Goal: Information Seeking & Learning: Learn about a topic

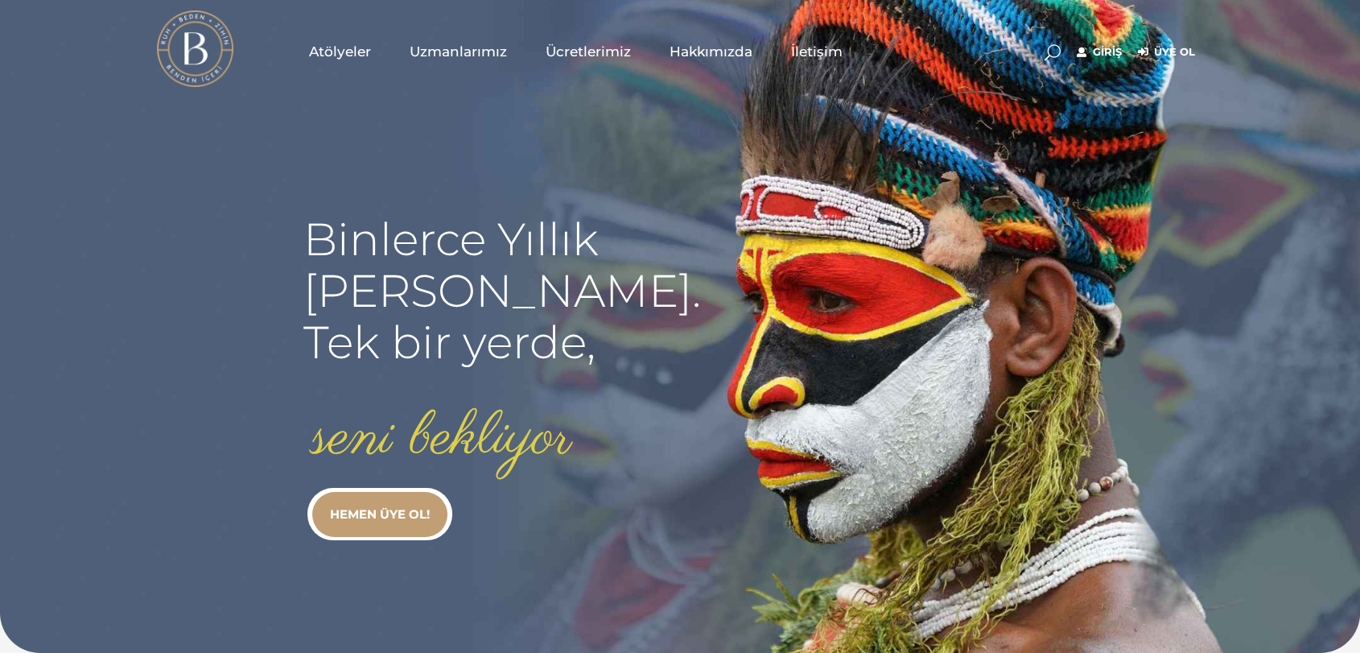
type input "[EMAIL_ADDRESS][DOMAIN_NAME]"
click at [1094, 47] on link "Giriş" at bounding box center [1099, 52] width 45 height 19
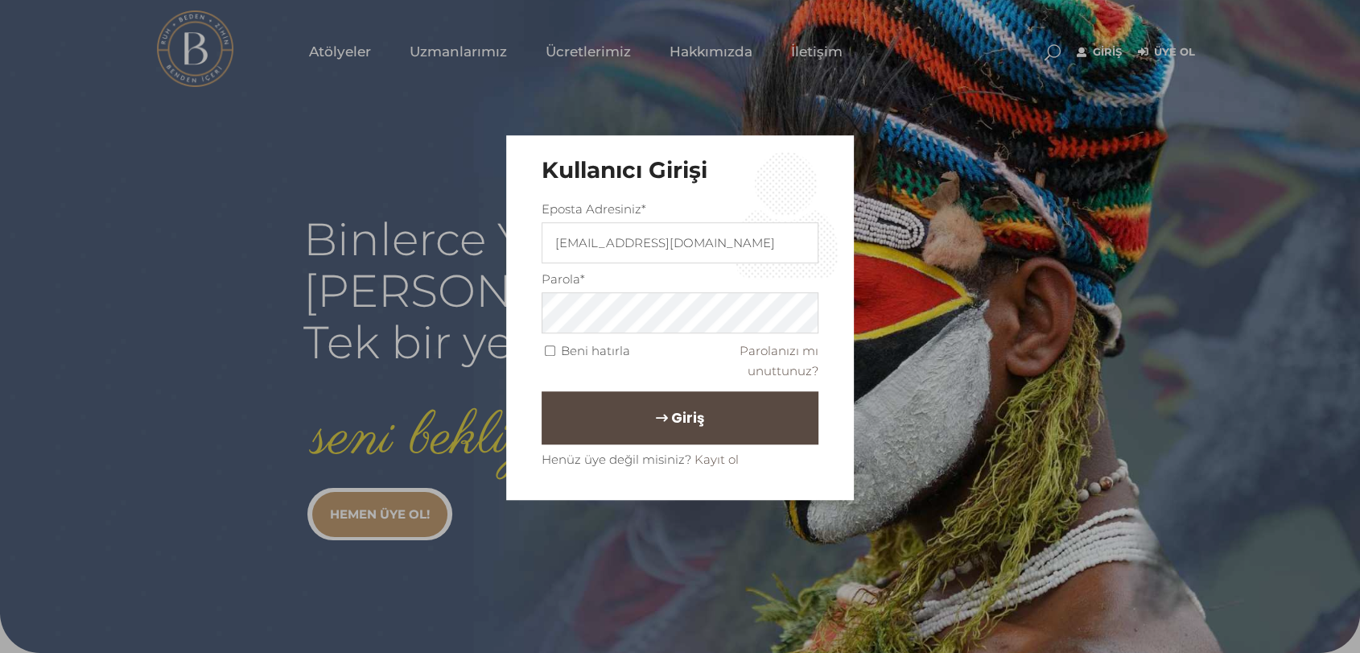
click at [736, 410] on button "Giriş" at bounding box center [680, 417] width 277 height 53
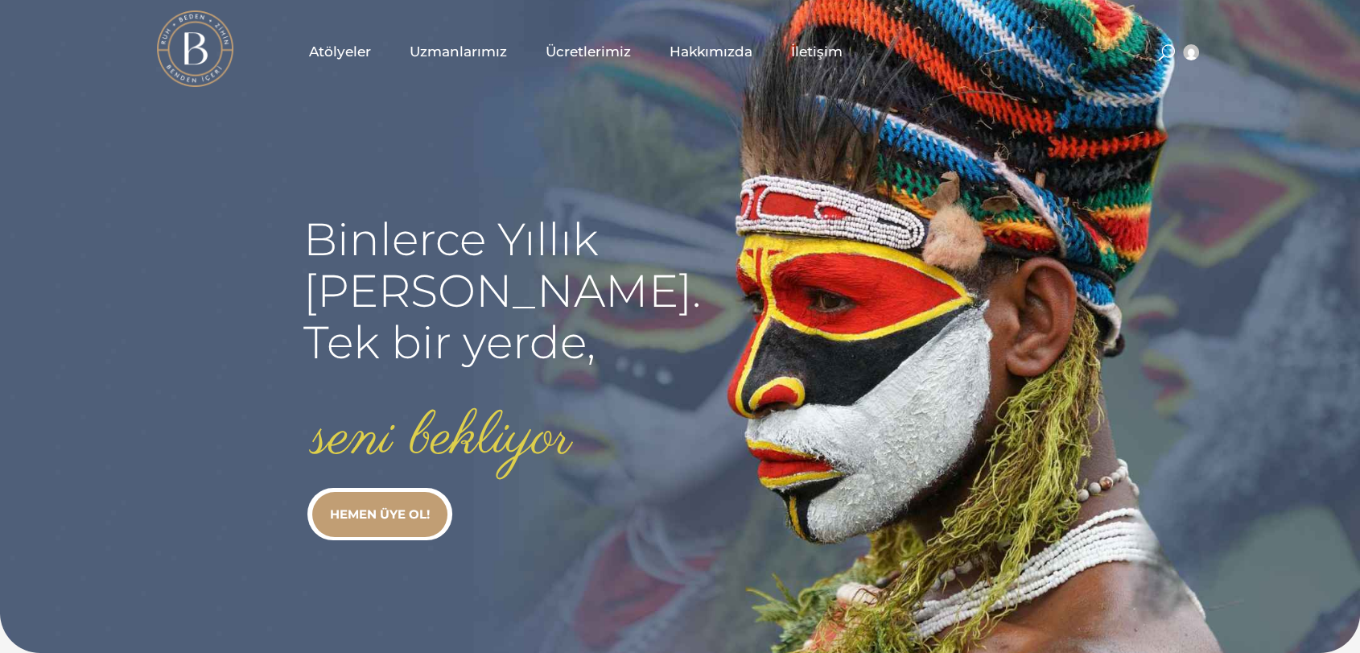
click at [1152, 57] on div "Hesabım Üyelik Bilgileri Abonelik Çıkış" at bounding box center [1177, 51] width 52 height 80
click at [1169, 57] on span at bounding box center [1167, 52] width 16 height 16
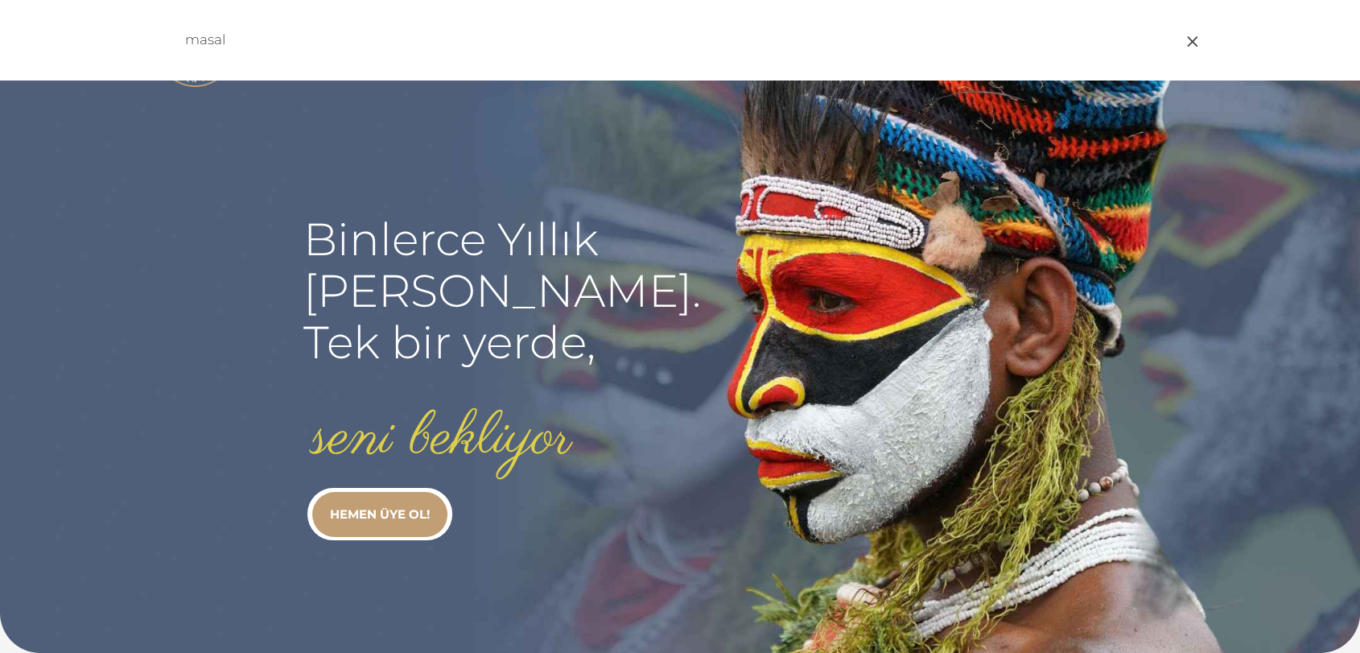
type input "masal"
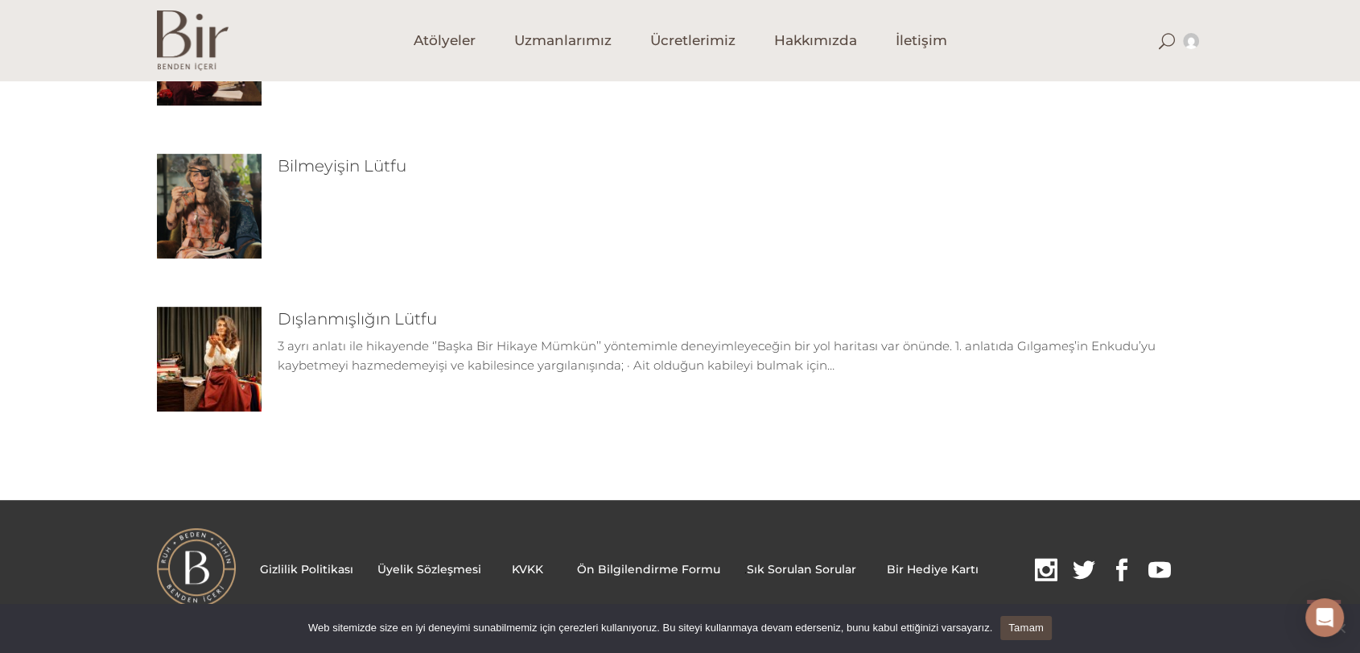
scroll to position [732, 0]
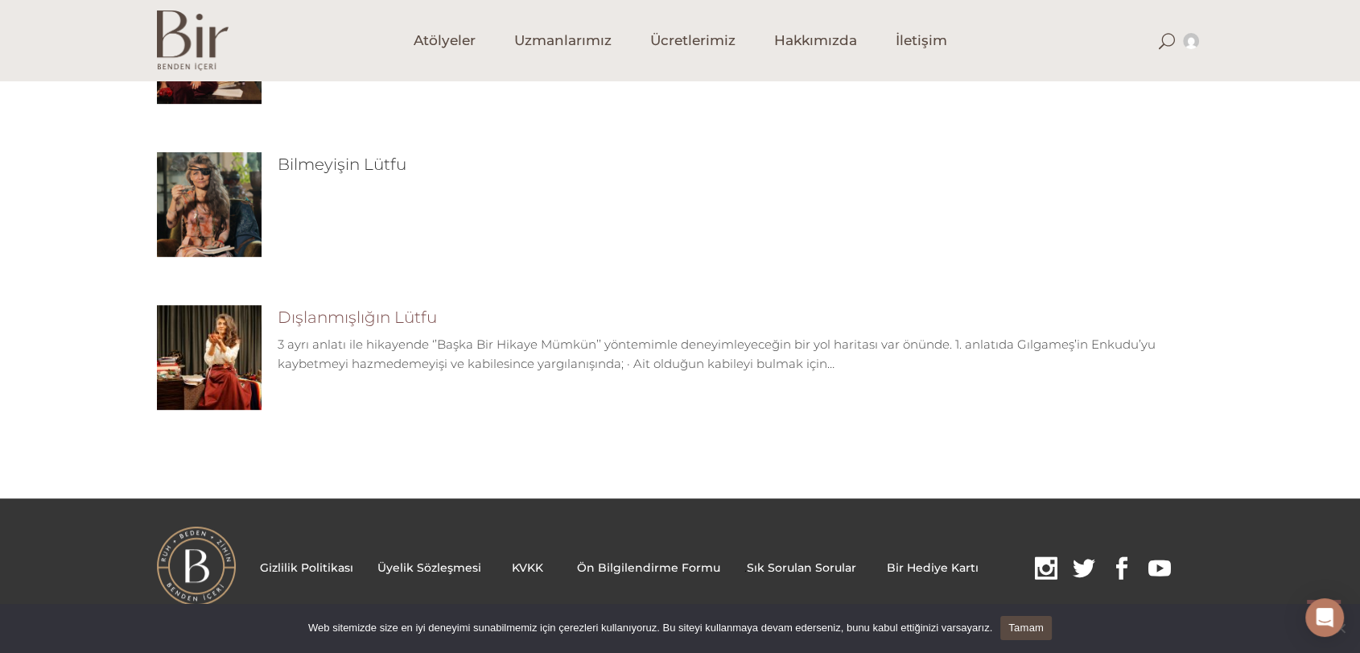
click at [377, 317] on link "Dışlanmışlığın Lütfu" at bounding box center [357, 316] width 159 height 19
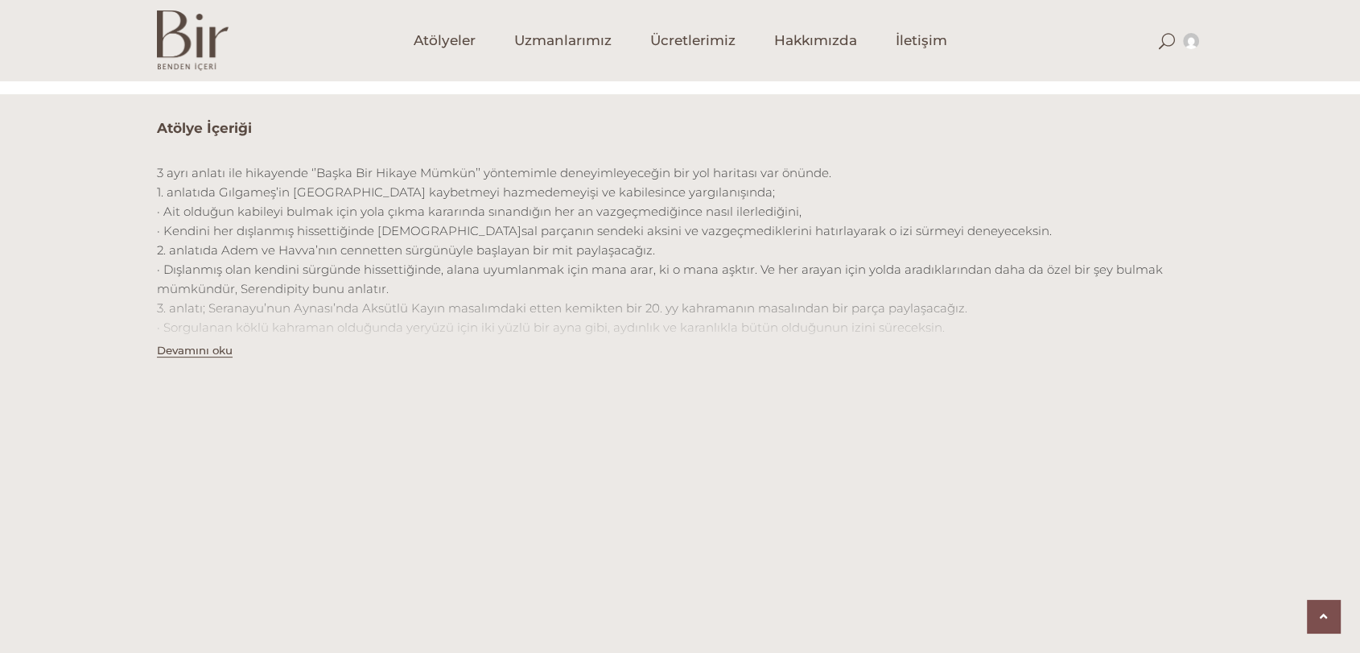
scroll to position [536, 0]
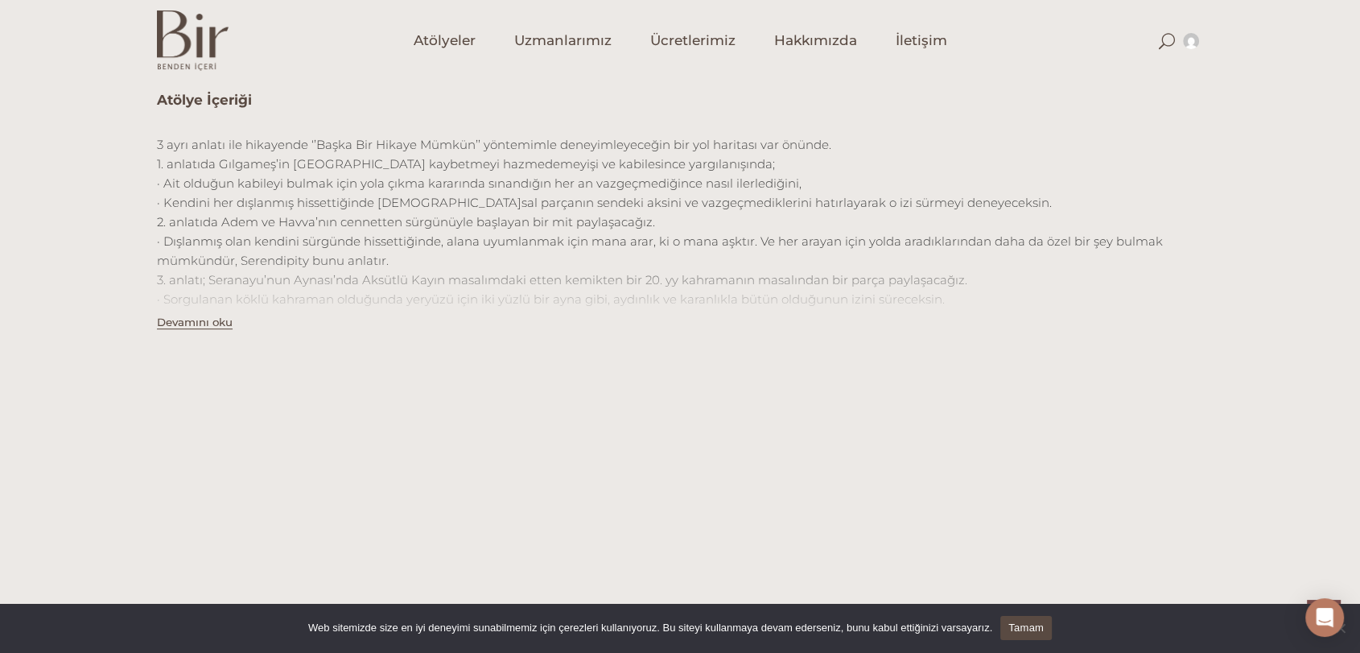
click at [197, 319] on button "Devamını oku" at bounding box center [195, 322] width 76 height 14
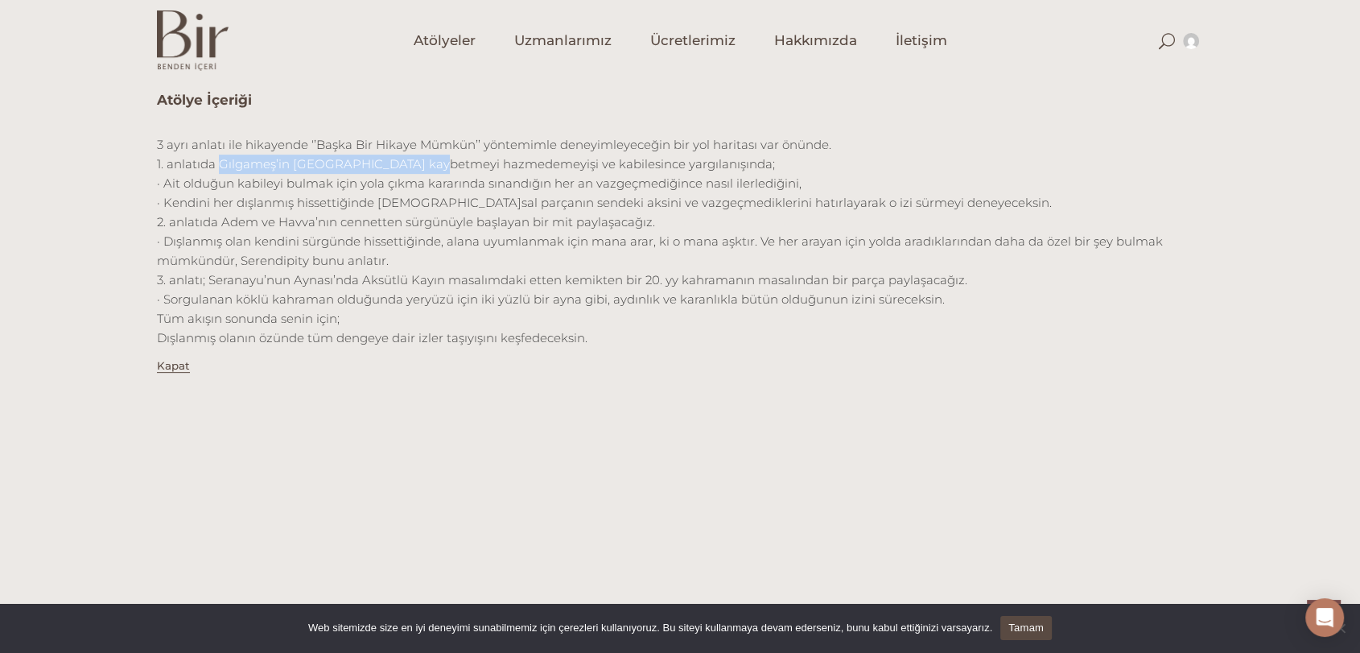
drag, startPoint x: 216, startPoint y: 163, endPoint x: 429, endPoint y: 171, distance: 213.5
click at [429, 171] on p "3 ayrı anlatı ile hikayende ‘’Başka Bir Hikaye Mümkün’’ yöntemimle deneyimleyec…" at bounding box center [680, 241] width 1046 height 212
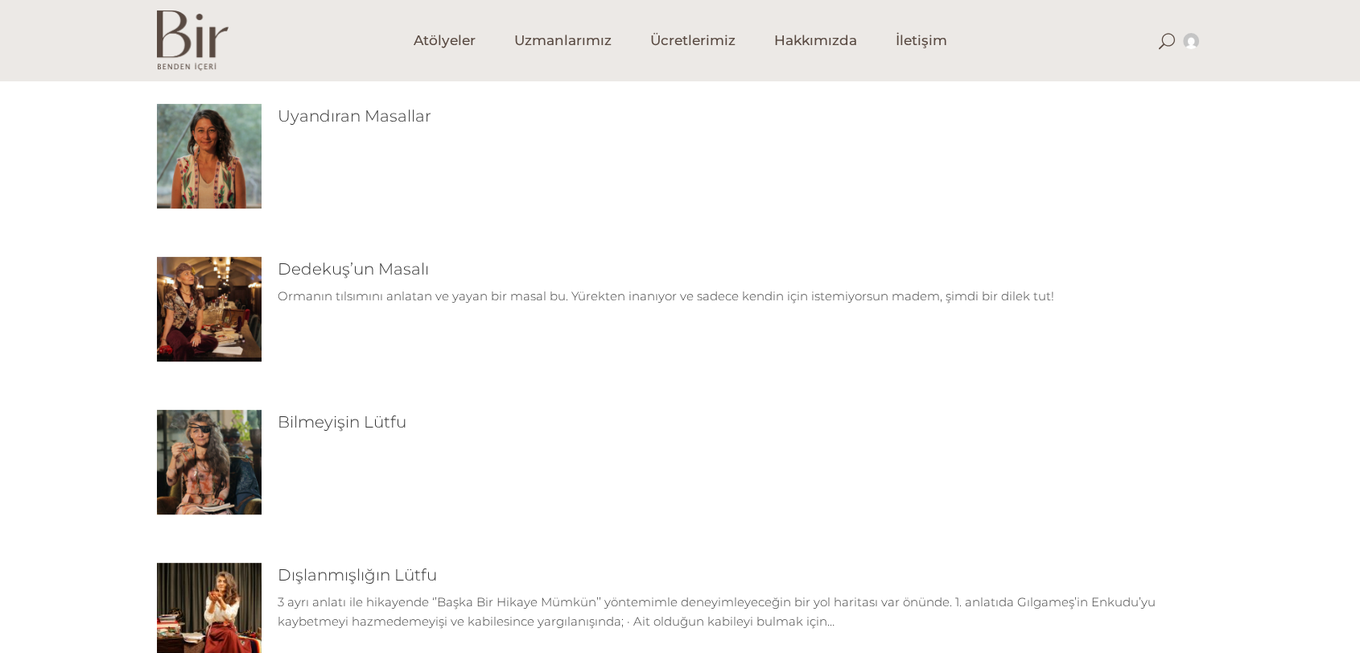
scroll to position [464, 0]
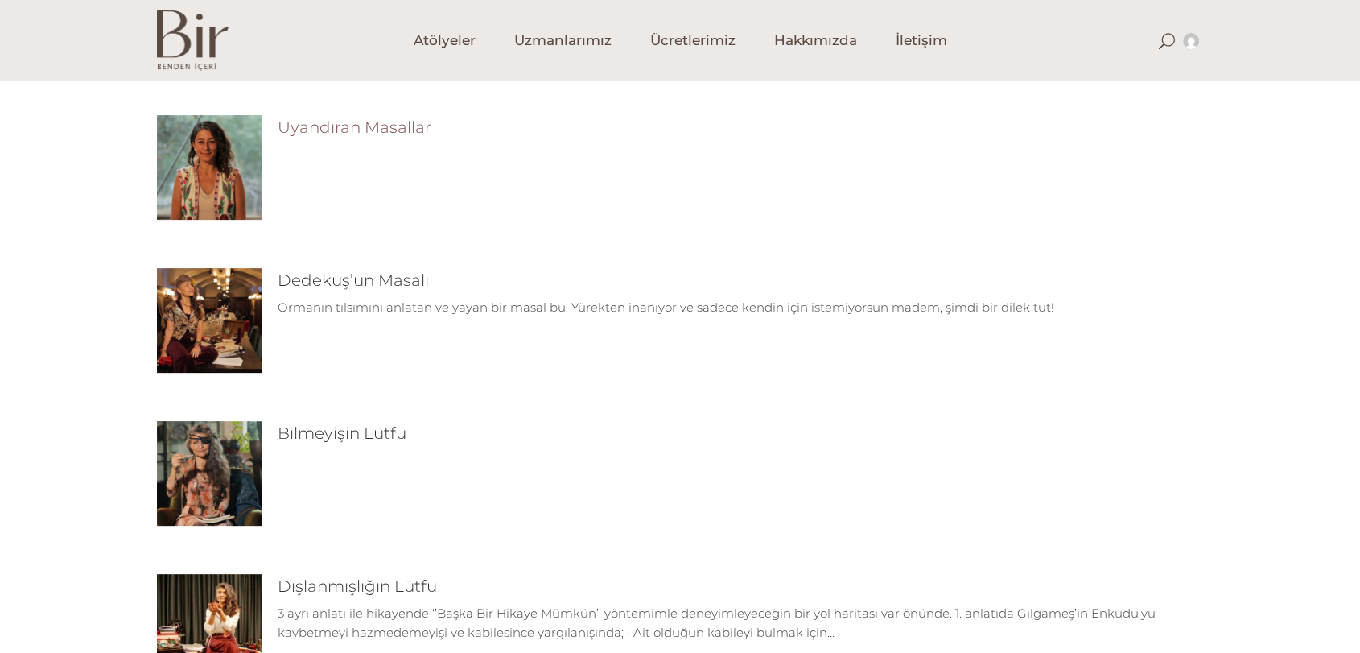
click at [341, 122] on link "Uyandıran Masallar" at bounding box center [355, 126] width 154 height 19
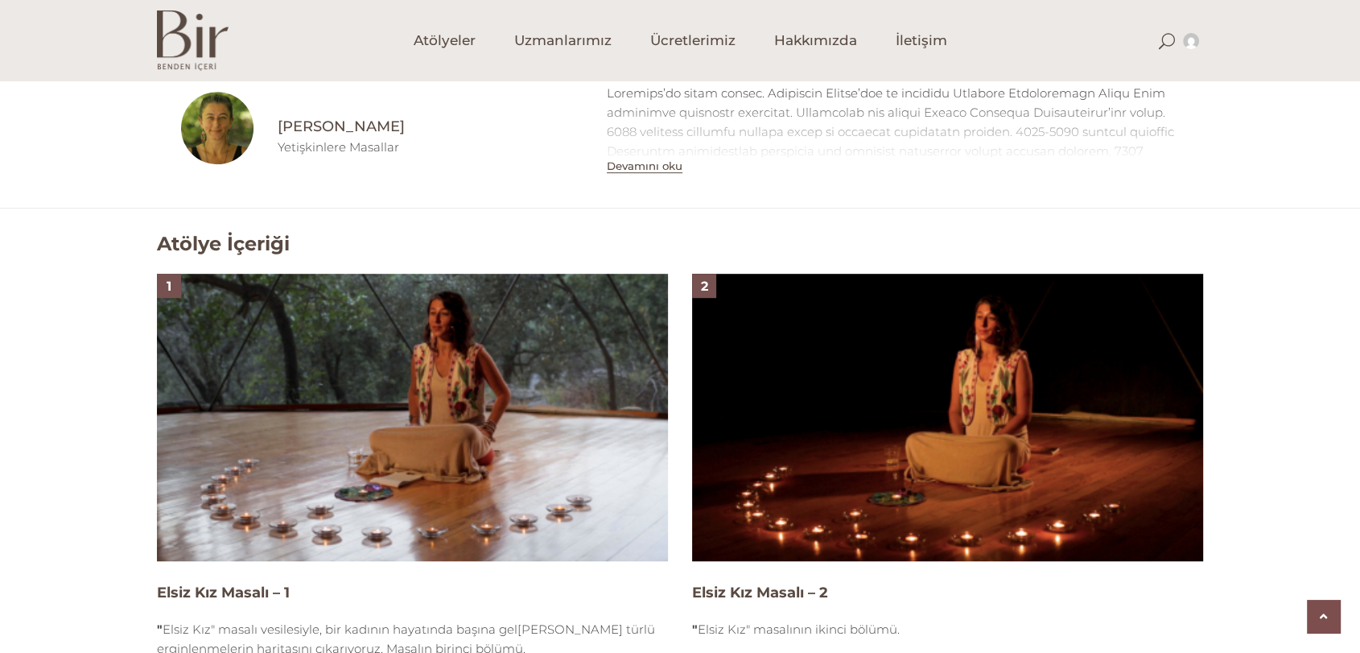
scroll to position [884, 0]
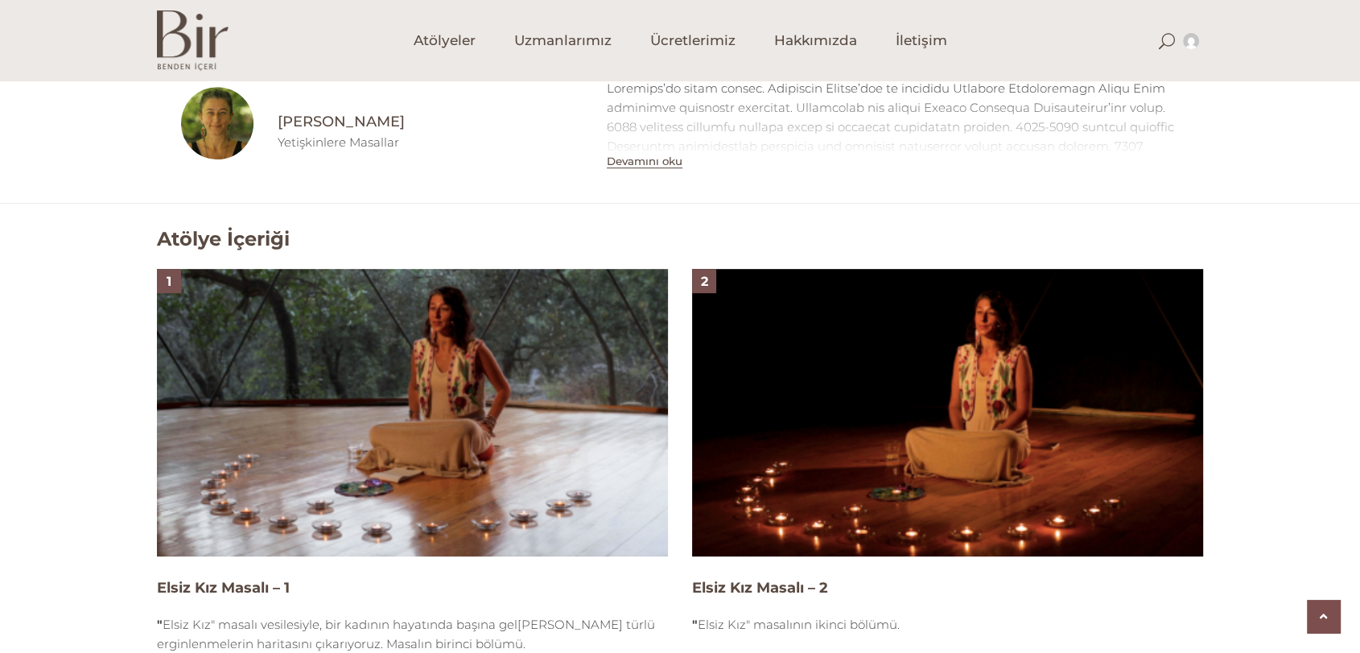
click at [373, 542] on img at bounding box center [412, 412] width 511 height 287
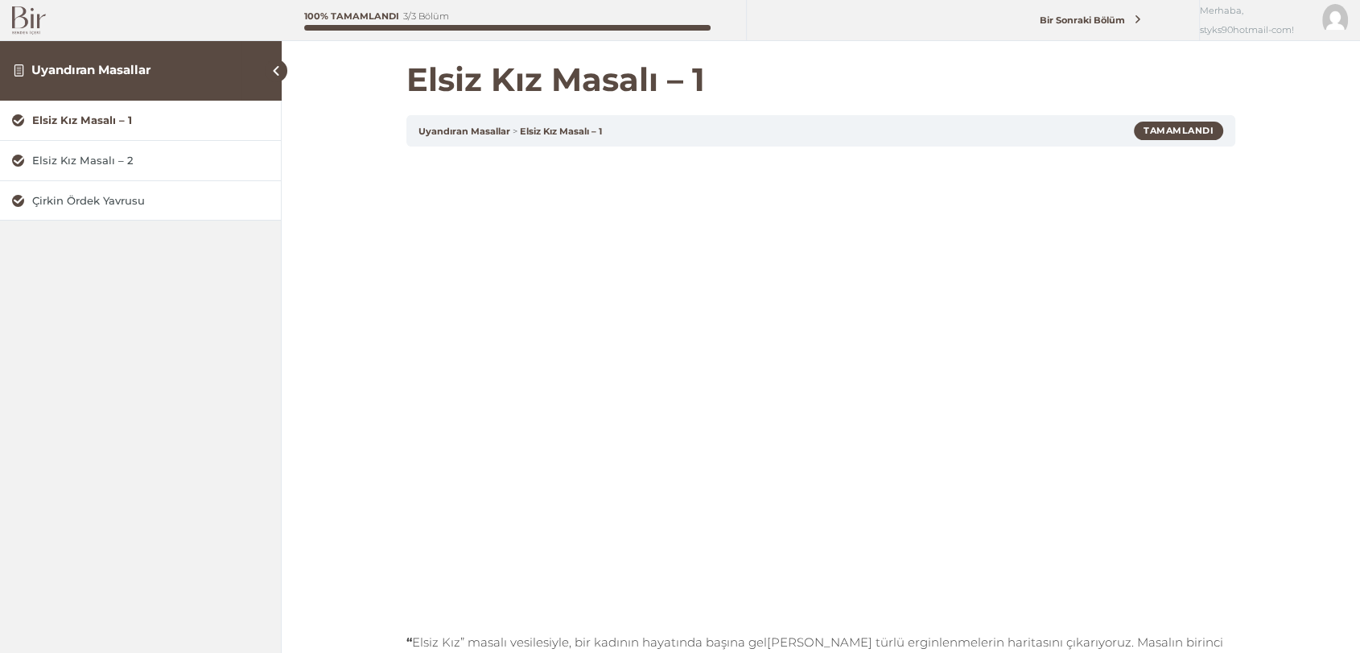
click at [50, 64] on link "Uyandıran Masallar" at bounding box center [90, 69] width 119 height 15
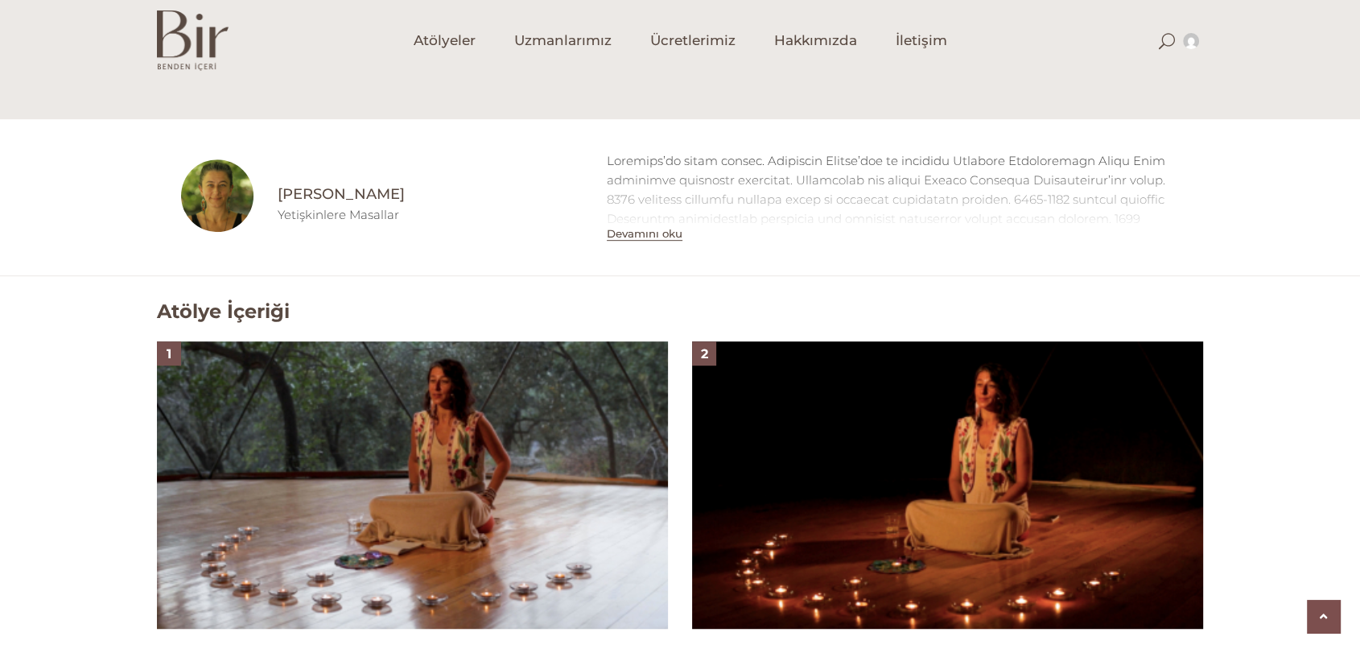
scroll to position [805, 0]
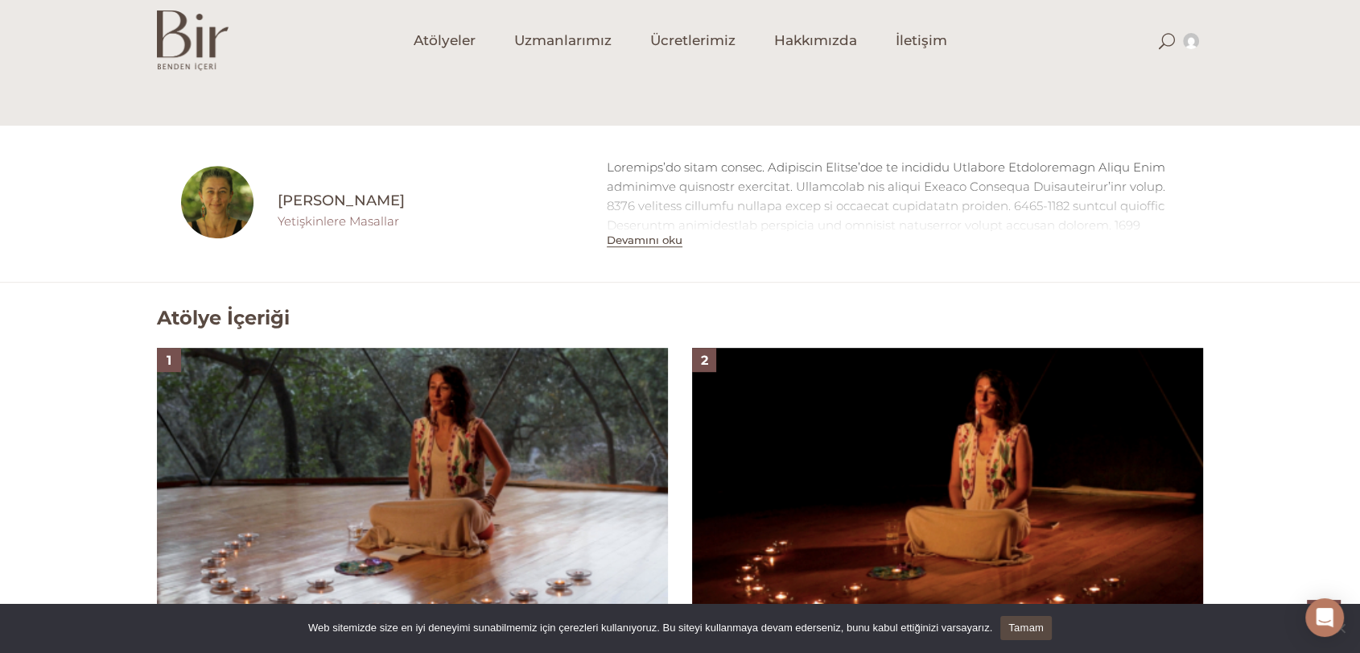
click at [349, 217] on link "Yetişkinlere Masallar" at bounding box center [339, 220] width 122 height 15
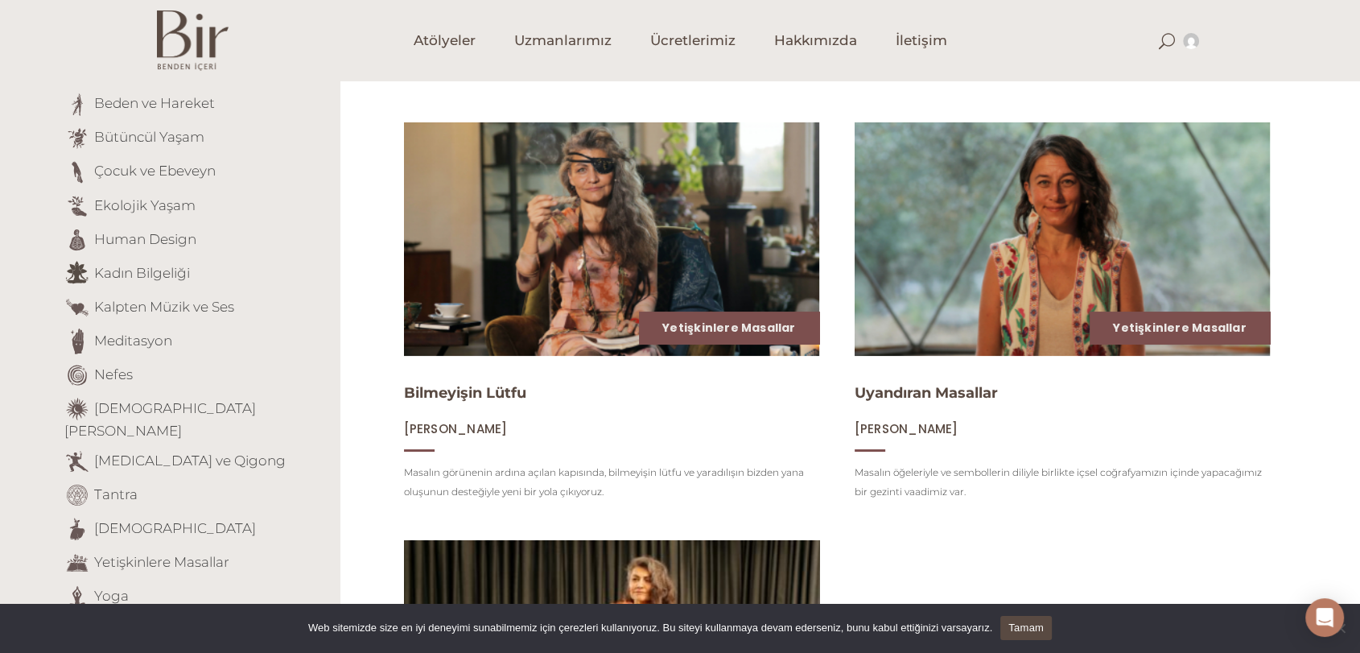
scroll to position [89, 0]
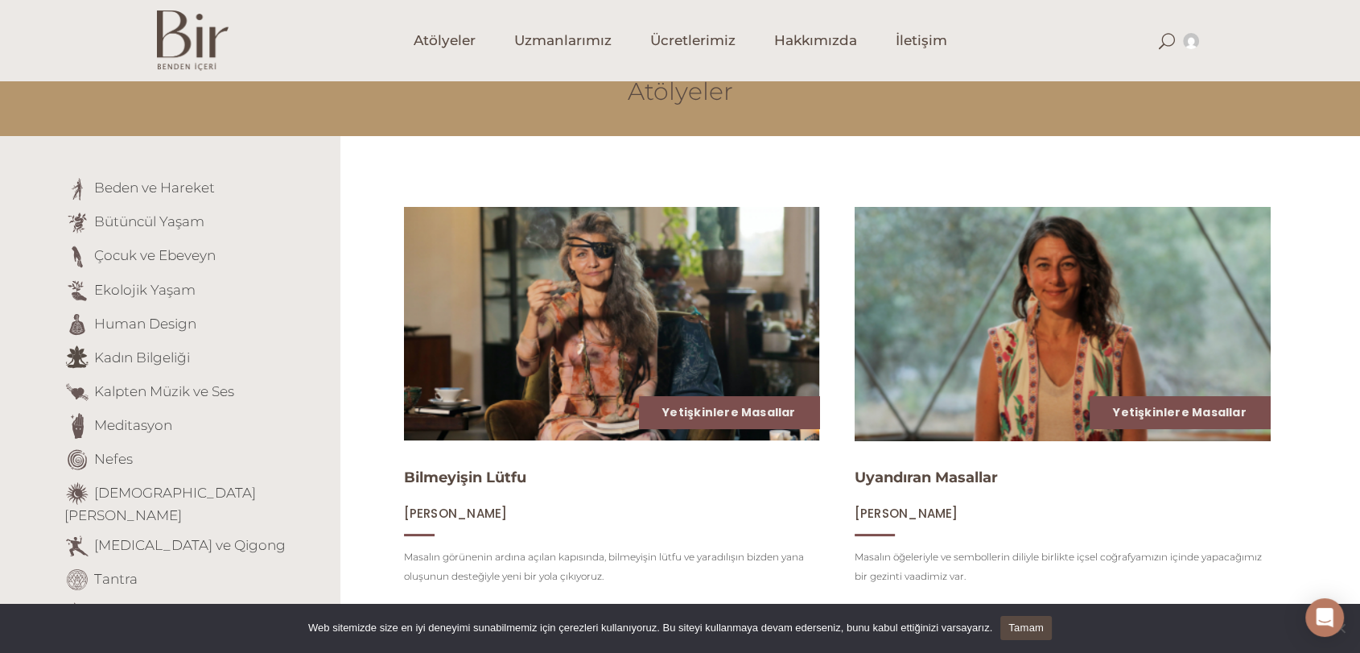
click at [956, 511] on span "[PERSON_NAME]" at bounding box center [907, 513] width 104 height 17
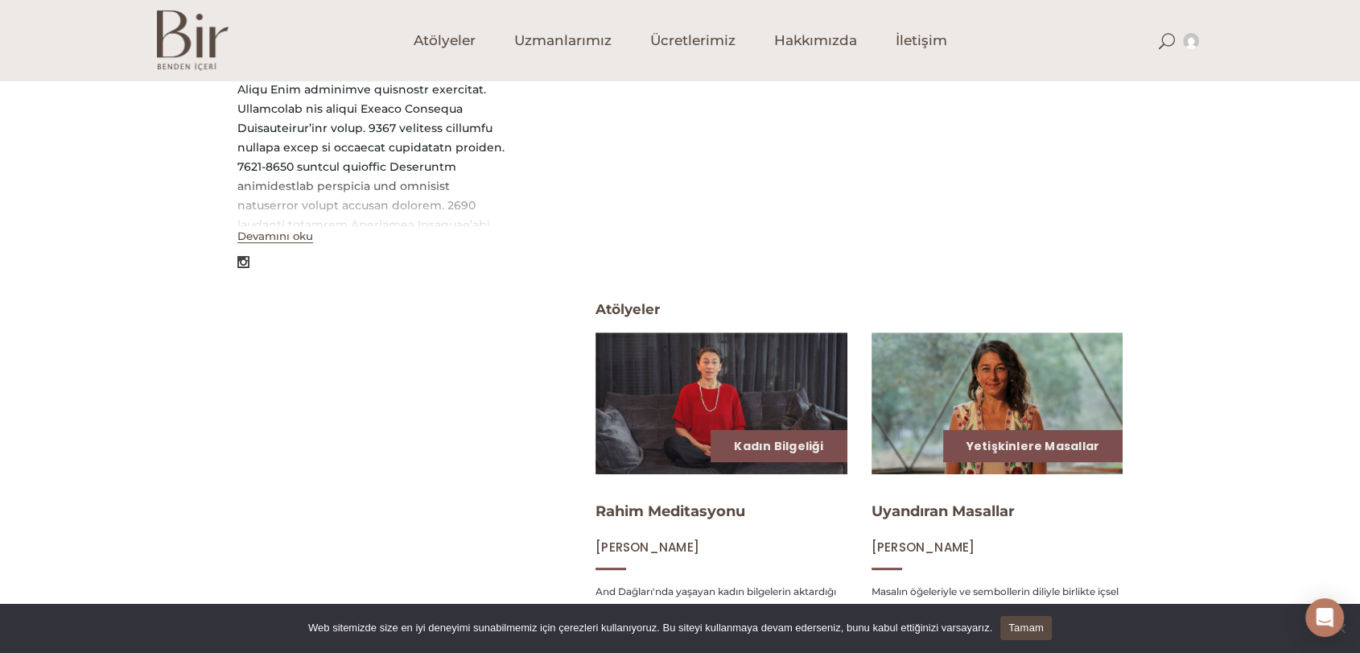
scroll to position [447, 0]
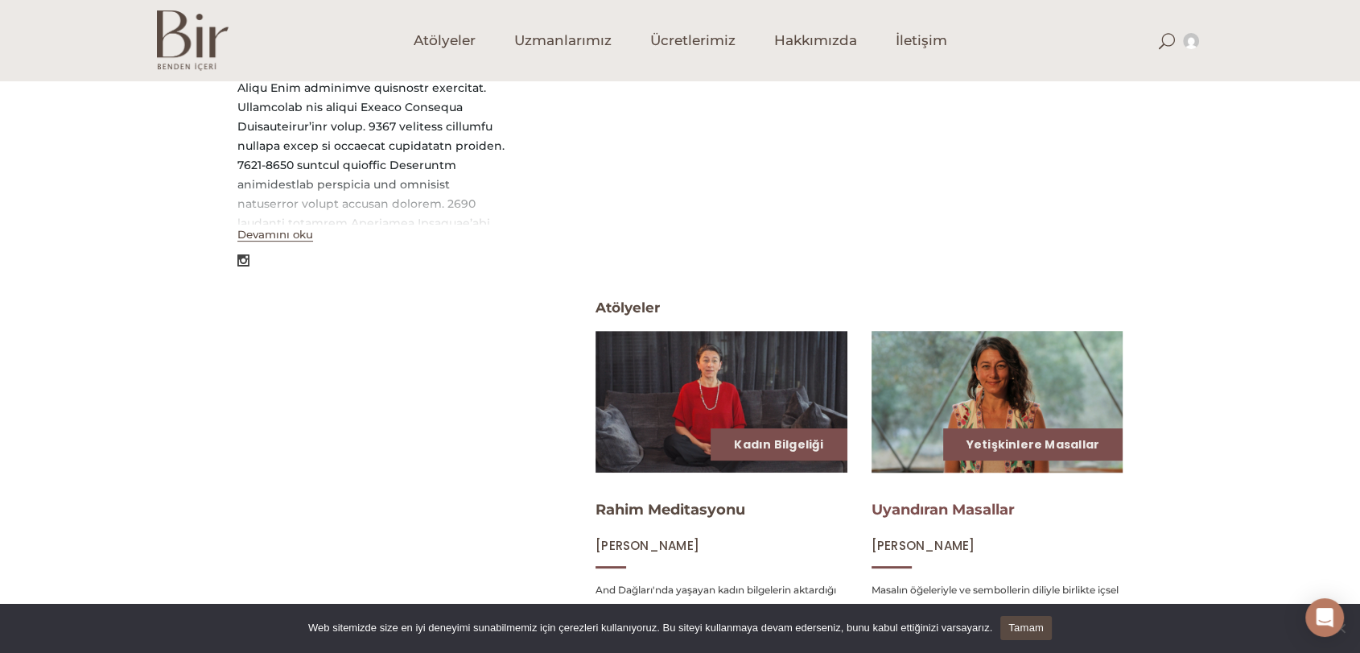
click at [989, 511] on link "Uyandıran Masallar" at bounding box center [943, 510] width 143 height 18
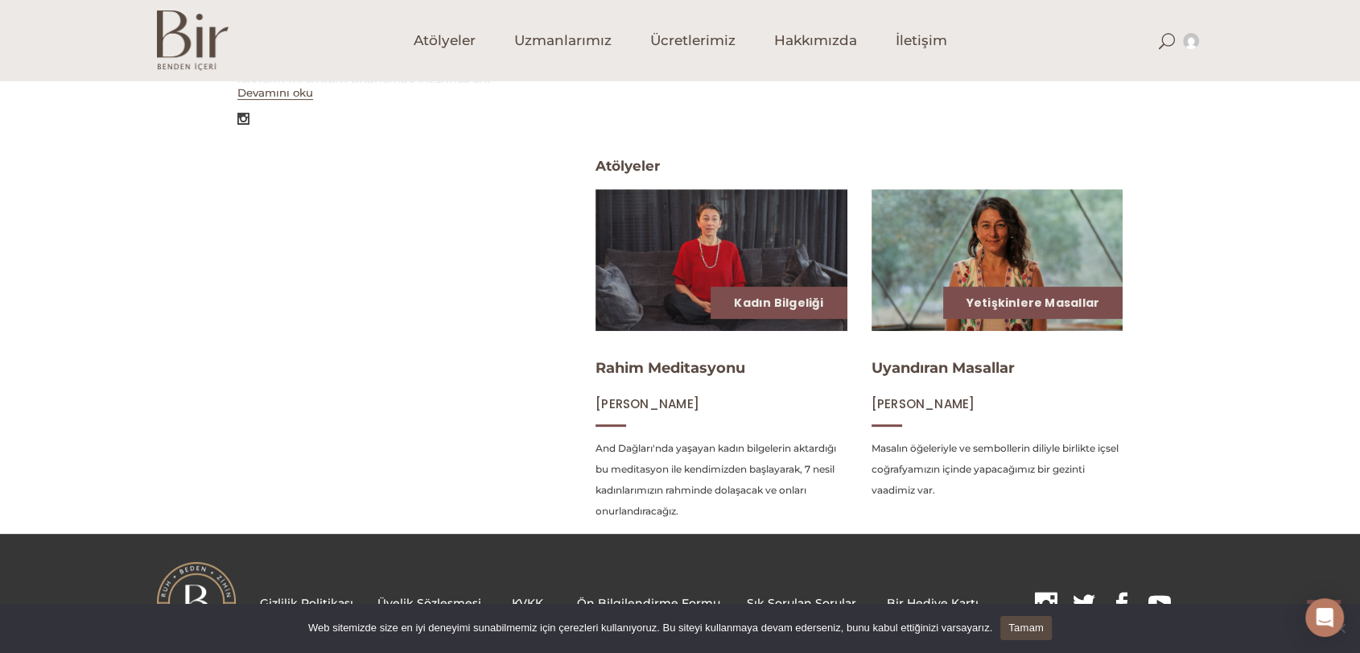
scroll to position [625, 0]
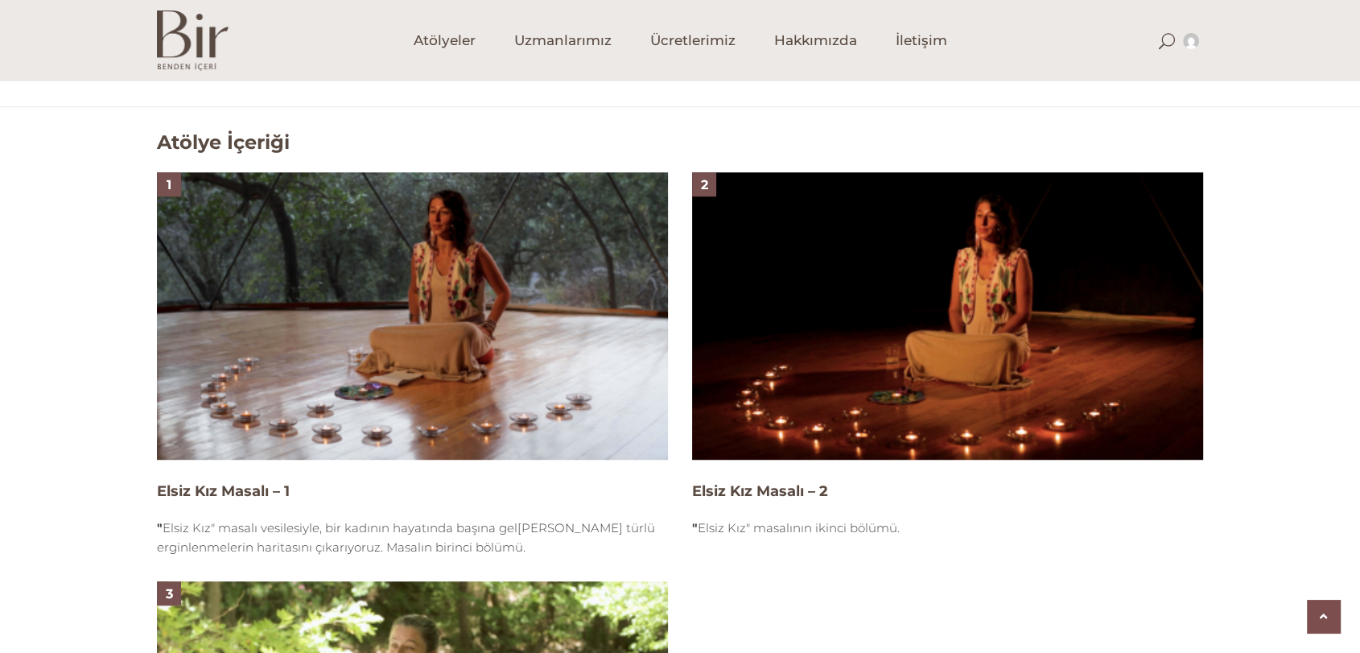
scroll to position [983, 0]
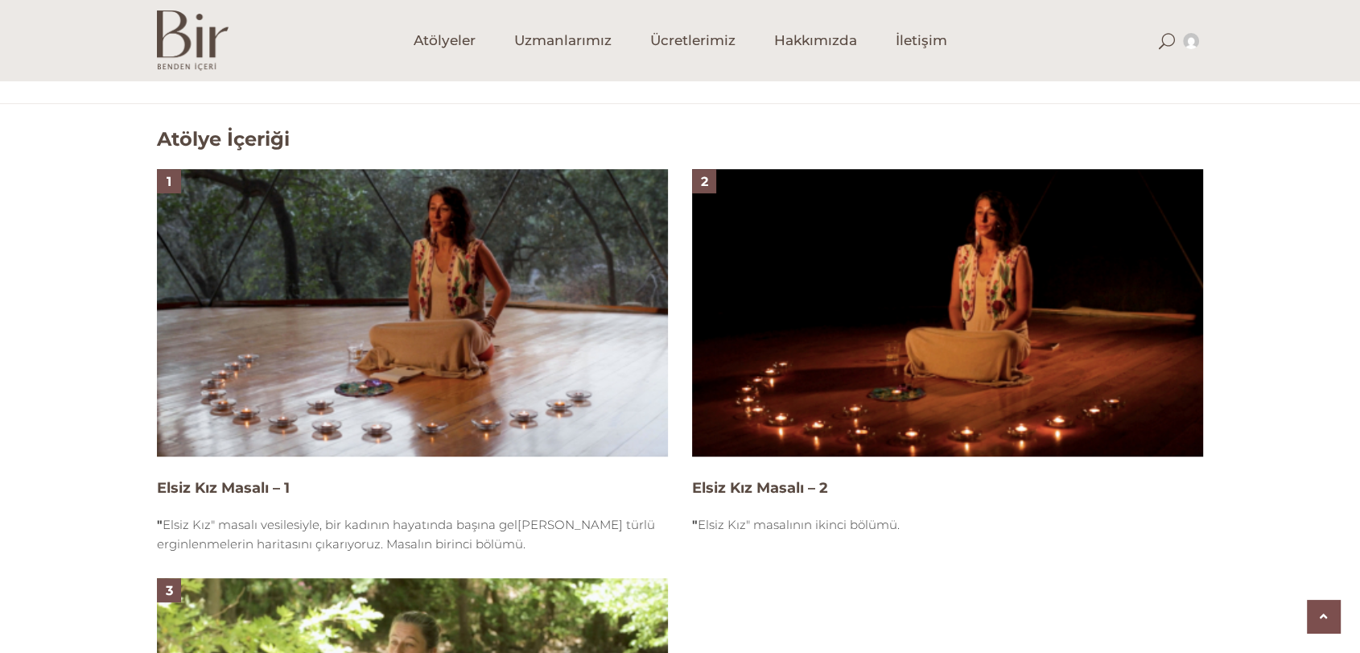
click at [412, 299] on img at bounding box center [412, 312] width 511 height 287
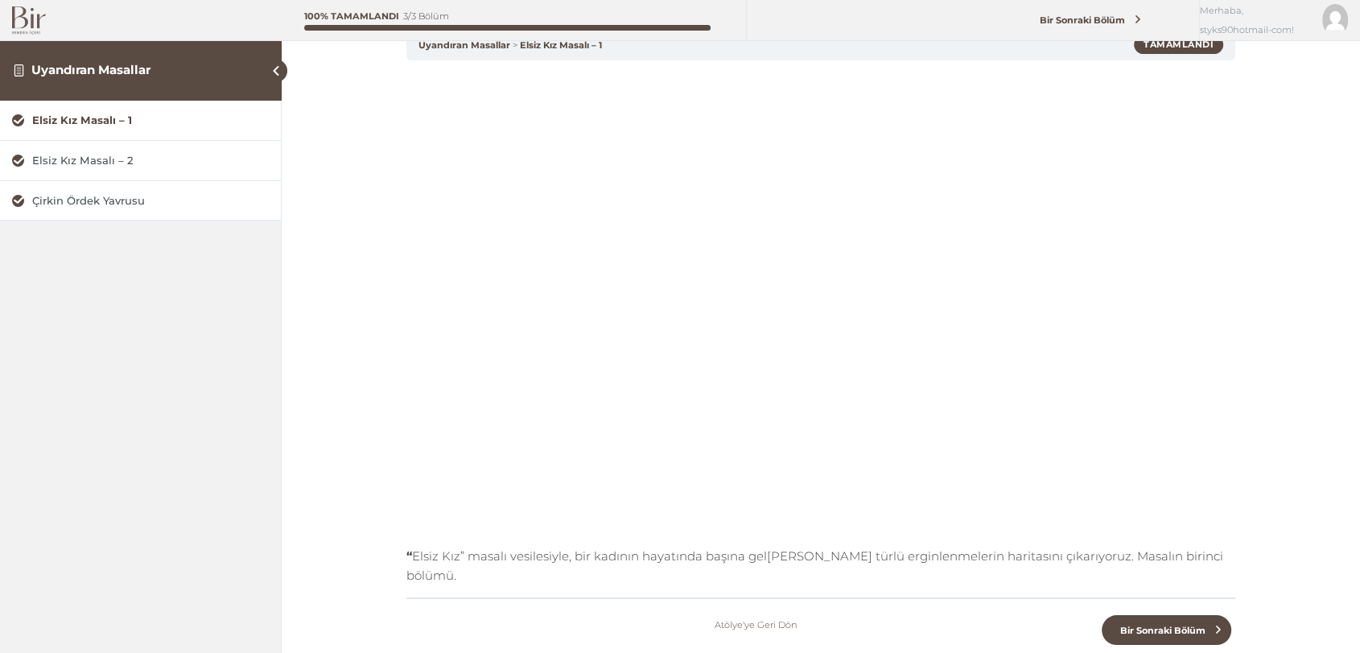
scroll to position [89, 0]
click at [111, 157] on div "Elsiz Kız Masalı – 2" at bounding box center [150, 160] width 237 height 15
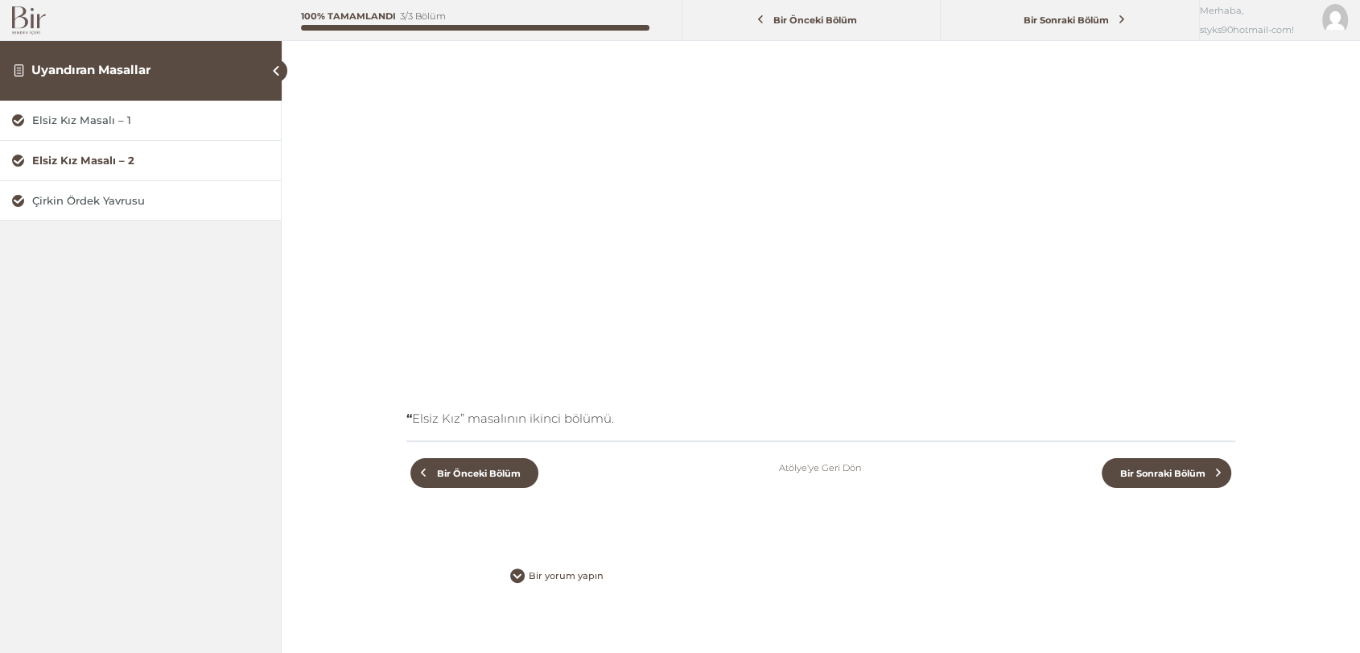
scroll to position [238, 0]
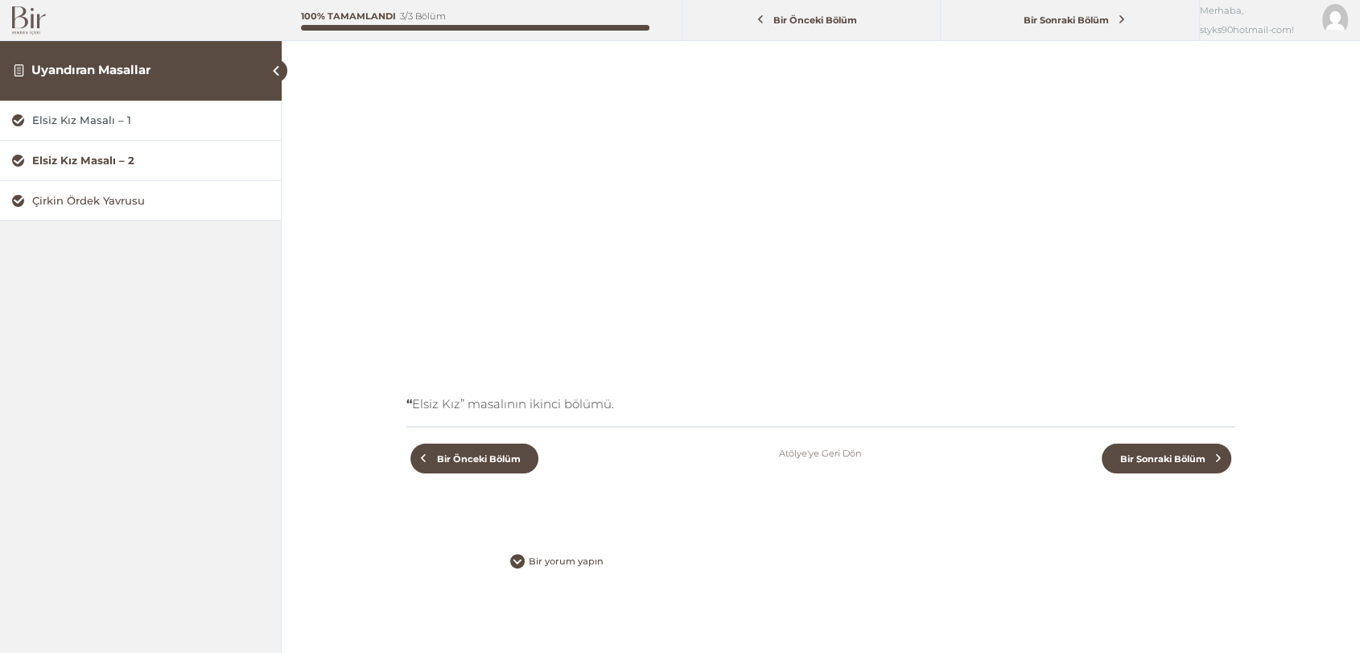
click at [155, 196] on div "Çirkin Ördek Yavrusu" at bounding box center [150, 200] width 237 height 15
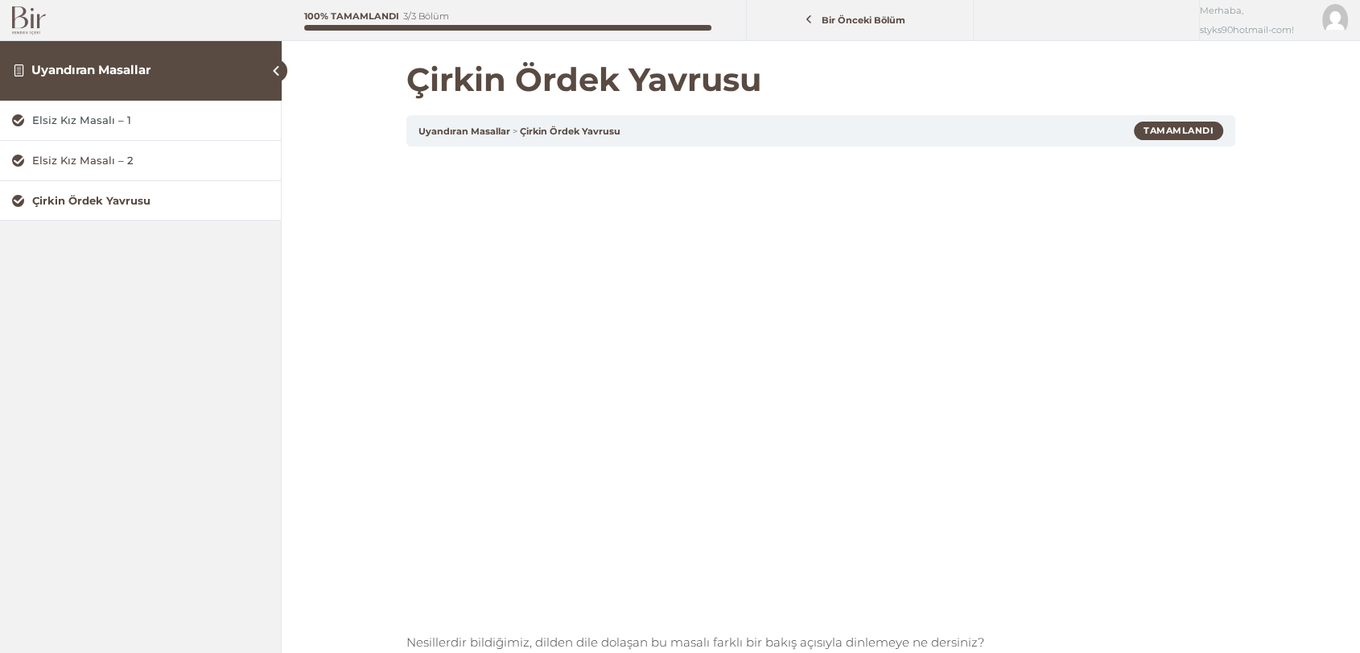
click at [123, 167] on div "Elsiz Kız Masalı – 2" at bounding box center [150, 160] width 237 height 15
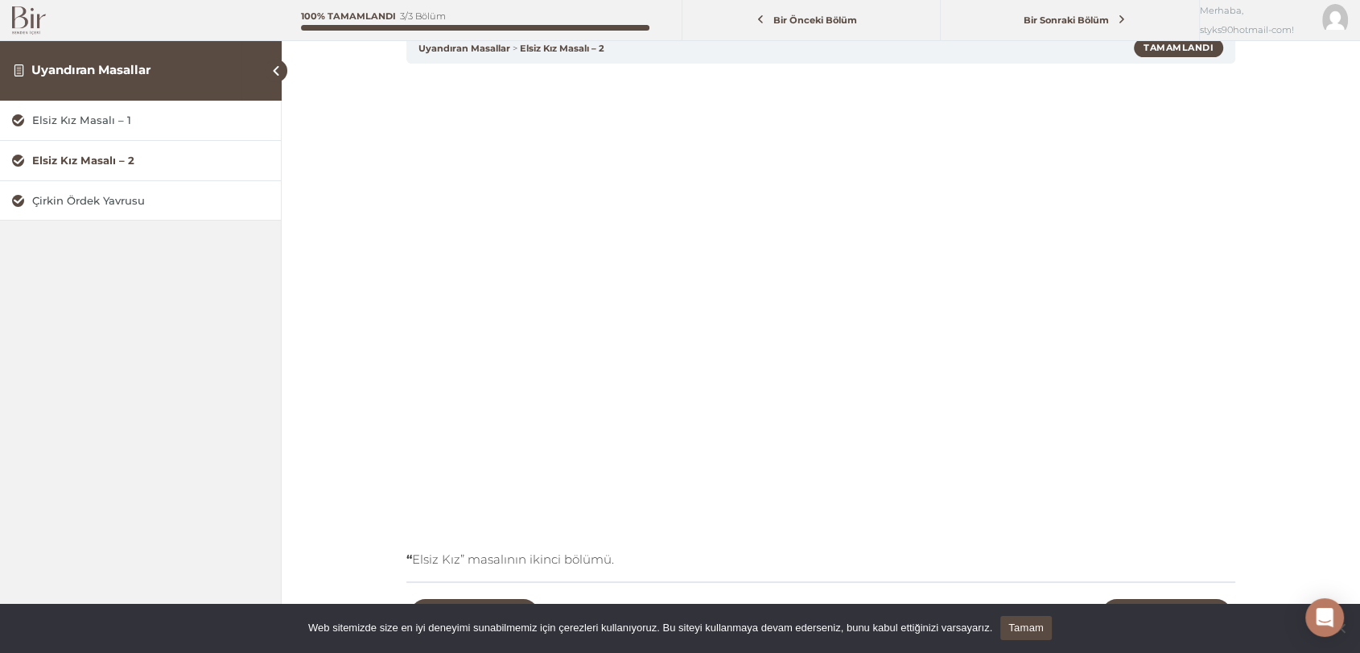
scroll to position [89, 0]
